Goal: Navigation & Orientation: Understand site structure

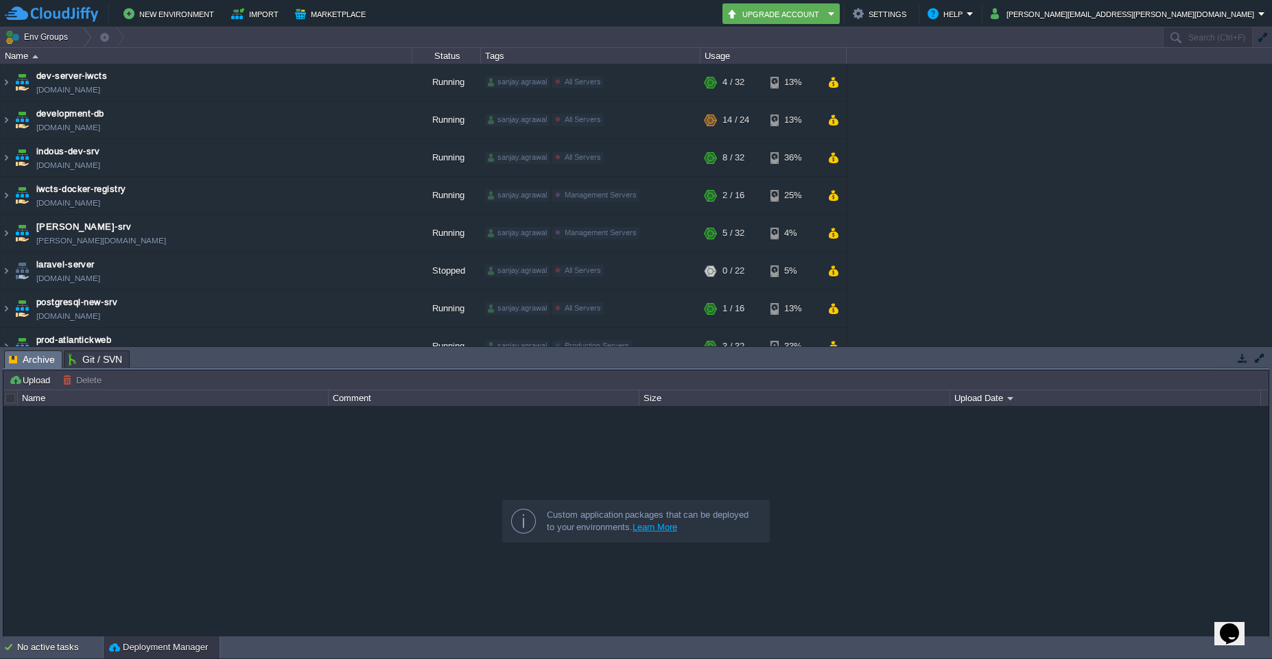
click at [1257, 362] on button "button" at bounding box center [1260, 358] width 12 height 12
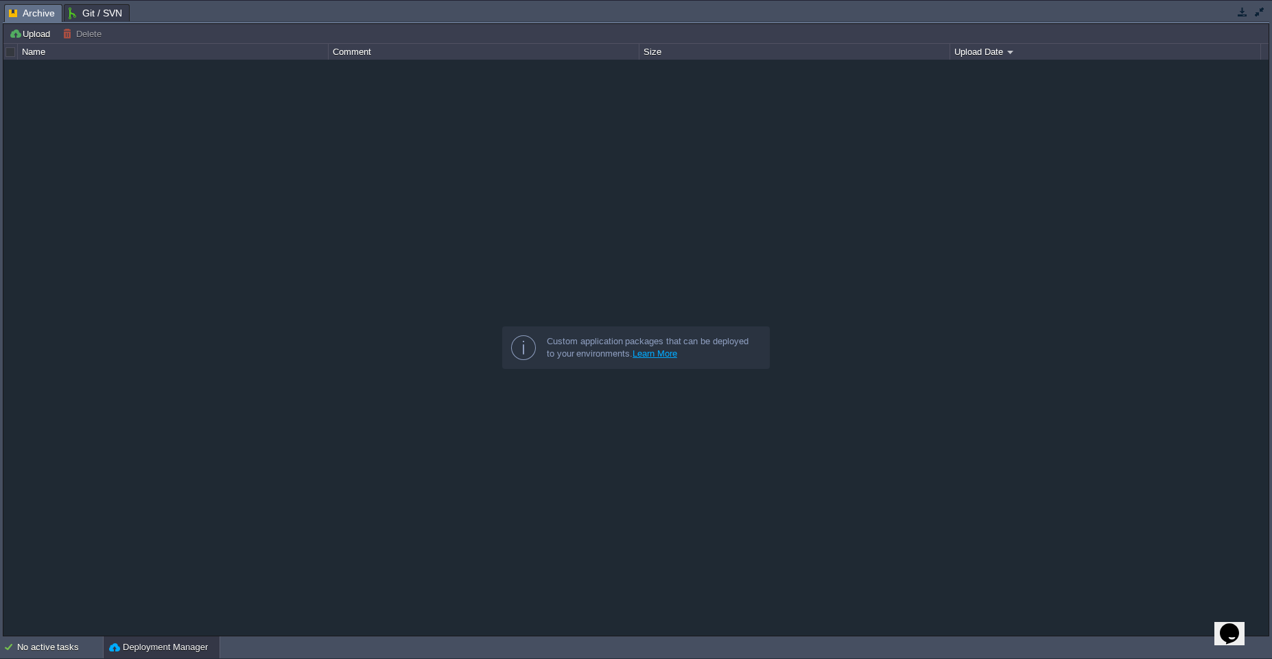
click at [34, 13] on span "Archive" at bounding box center [32, 13] width 46 height 17
click at [104, 12] on span "Git / SVN" at bounding box center [96, 13] width 54 height 16
click at [39, 12] on span "Archive" at bounding box center [32, 13] width 46 height 17
click at [25, 58] on div "Name" at bounding box center [173, 52] width 309 height 16
click at [38, 52] on div "Name" at bounding box center [173, 52] width 309 height 16
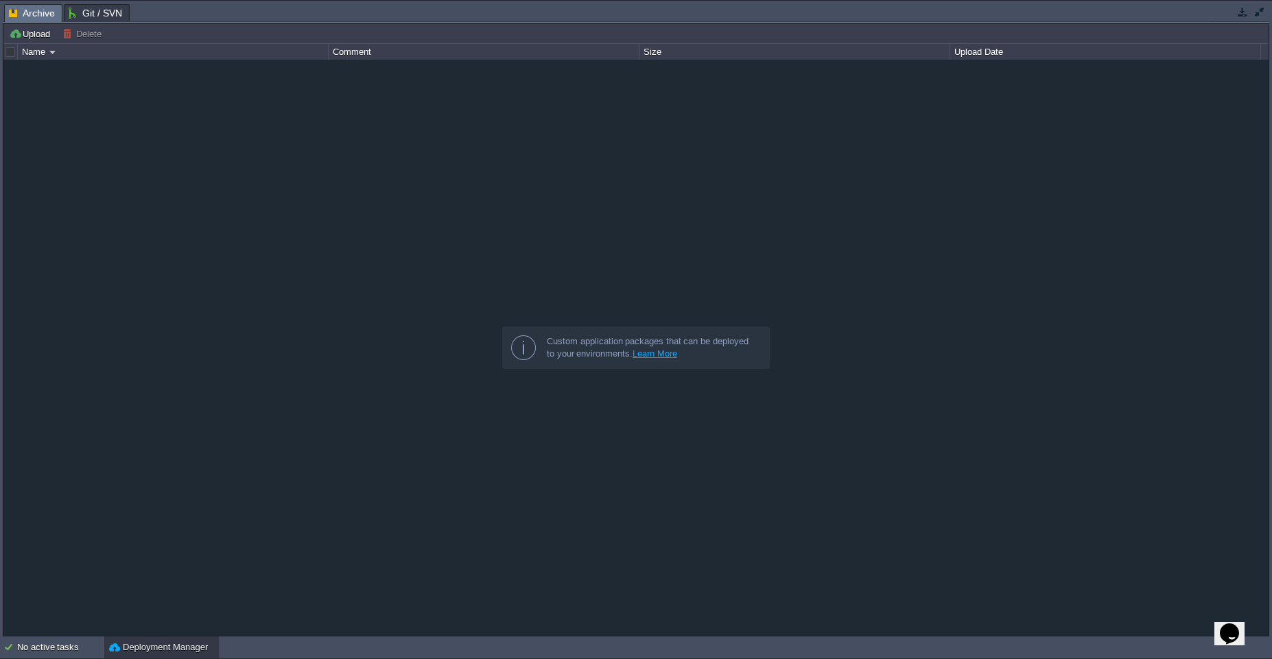
click at [10, 55] on div at bounding box center [11, 52] width 12 height 12
click at [48, 54] on div "Name" at bounding box center [173, 52] width 309 height 16
click at [1256, 14] on button "button" at bounding box center [1260, 11] width 12 height 12
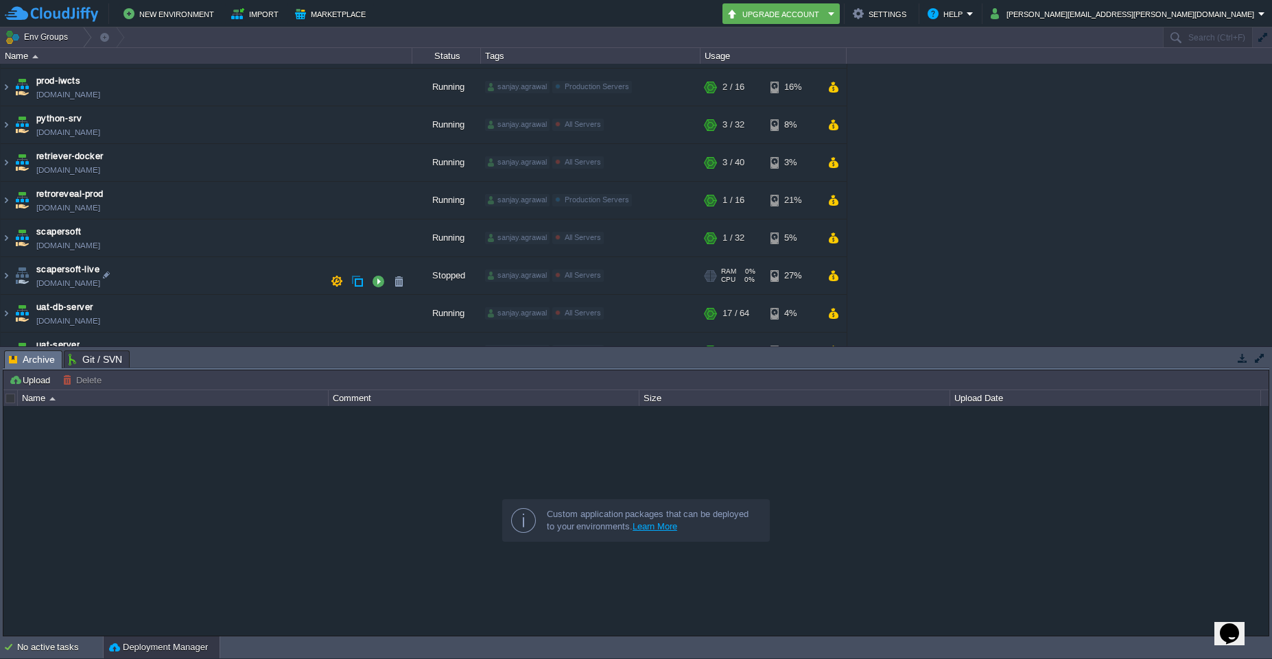
scroll to position [397, 0]
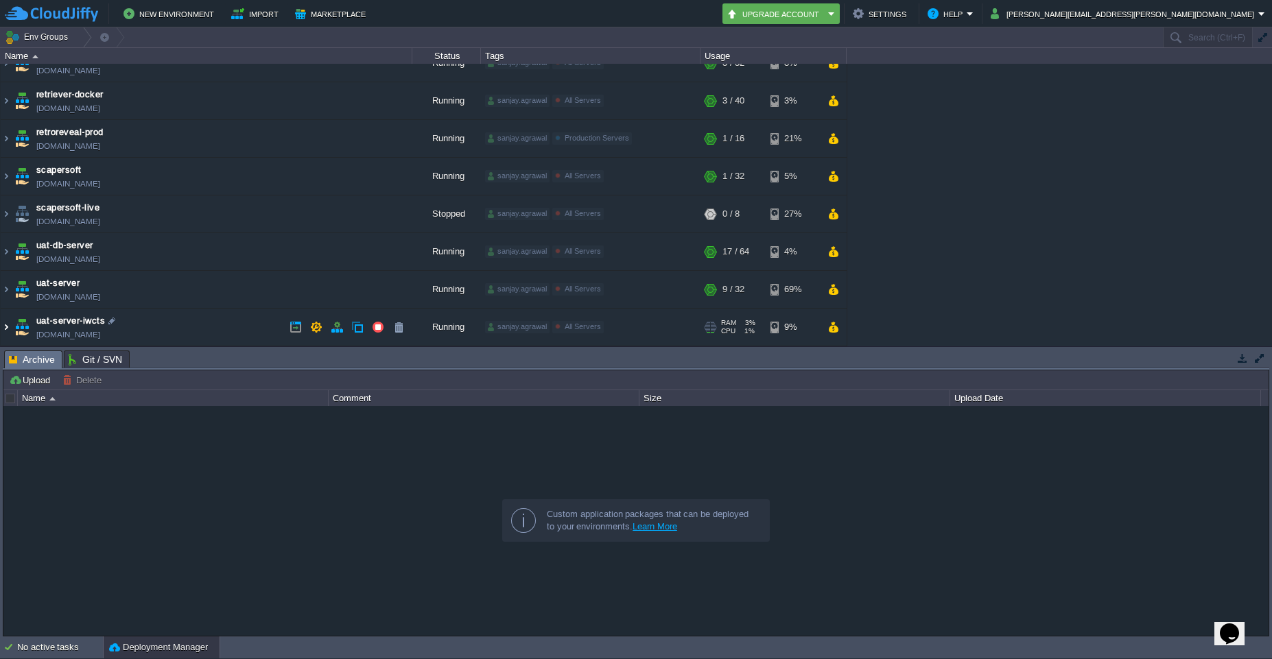
click at [5, 331] on img at bounding box center [6, 327] width 11 height 37
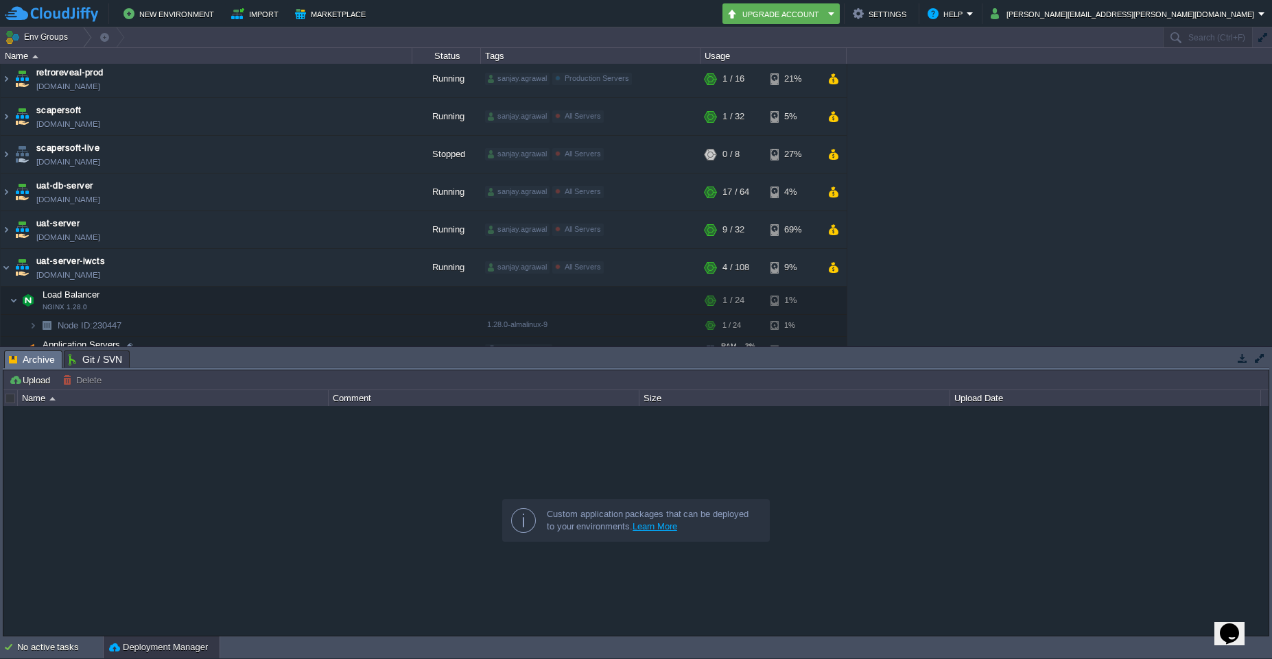
scroll to position [519, 0]
